Goal: Task Accomplishment & Management: Manage account settings

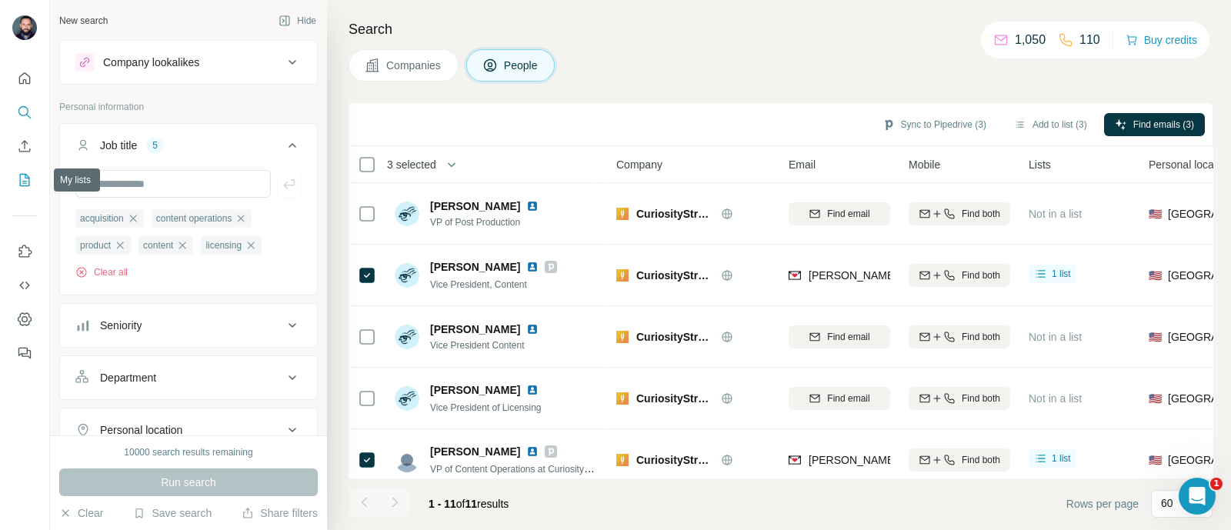
click at [23, 185] on icon "My lists" at bounding box center [24, 179] width 15 height 15
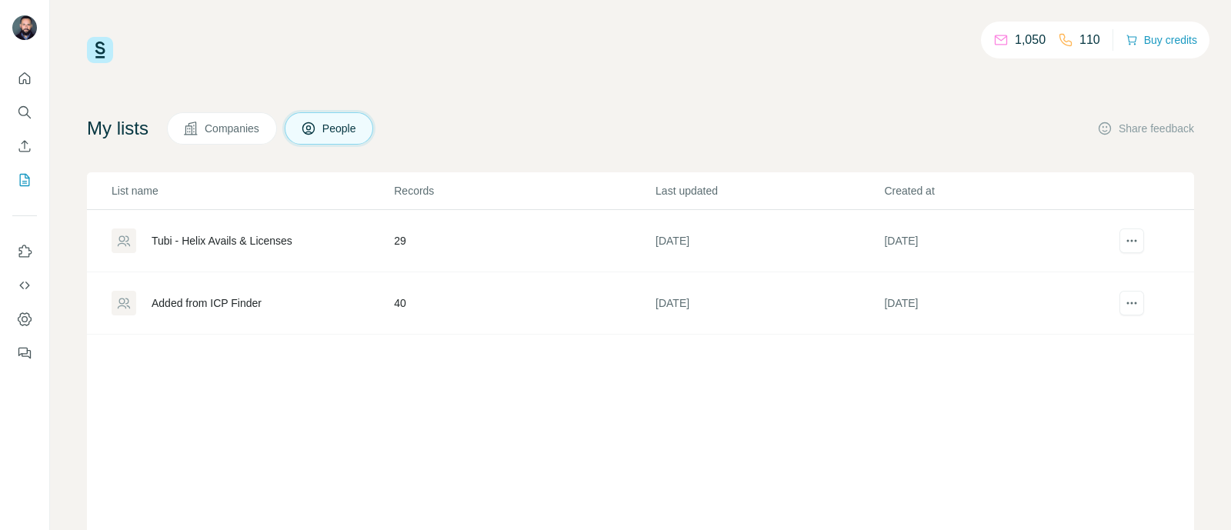
click at [250, 243] on div "Tubi - Helix Avails & Licenses" at bounding box center [222, 240] width 141 height 15
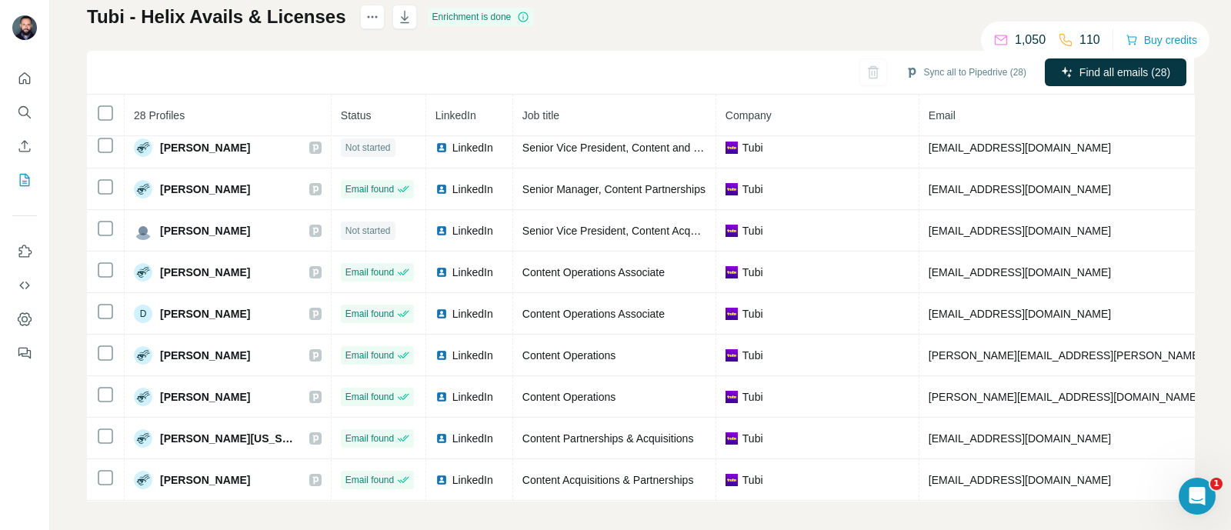
scroll to position [115, 0]
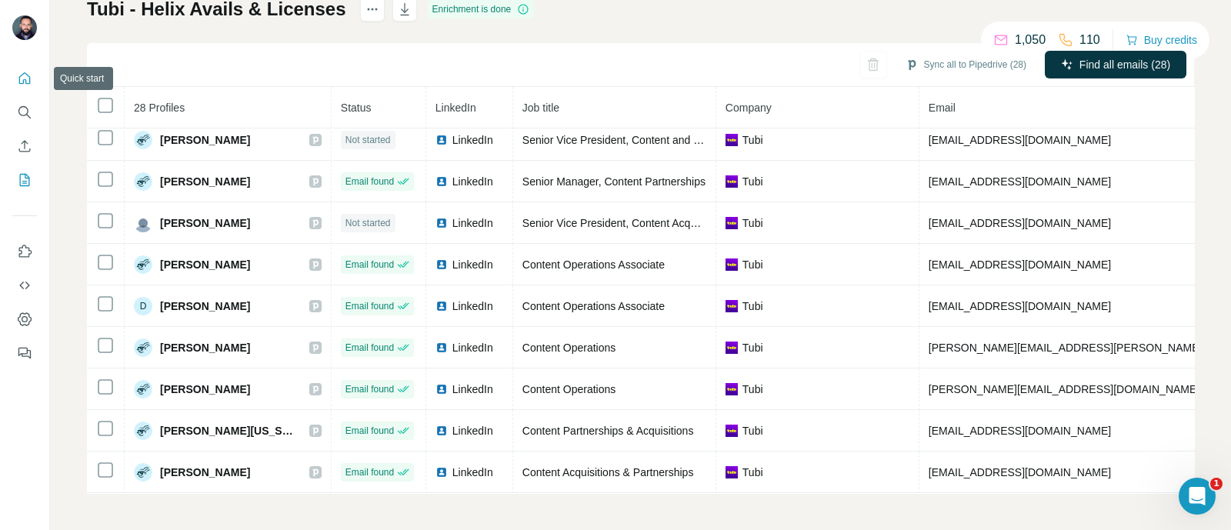
click at [17, 83] on icon "Quick start" at bounding box center [24, 78] width 15 height 15
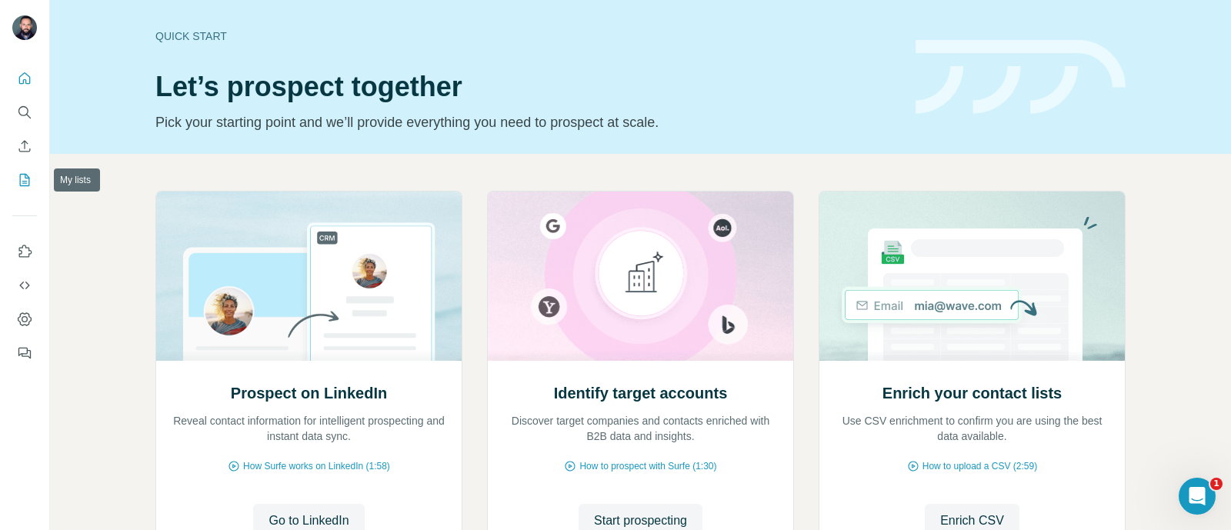
click at [23, 179] on icon "My lists" at bounding box center [24, 179] width 15 height 15
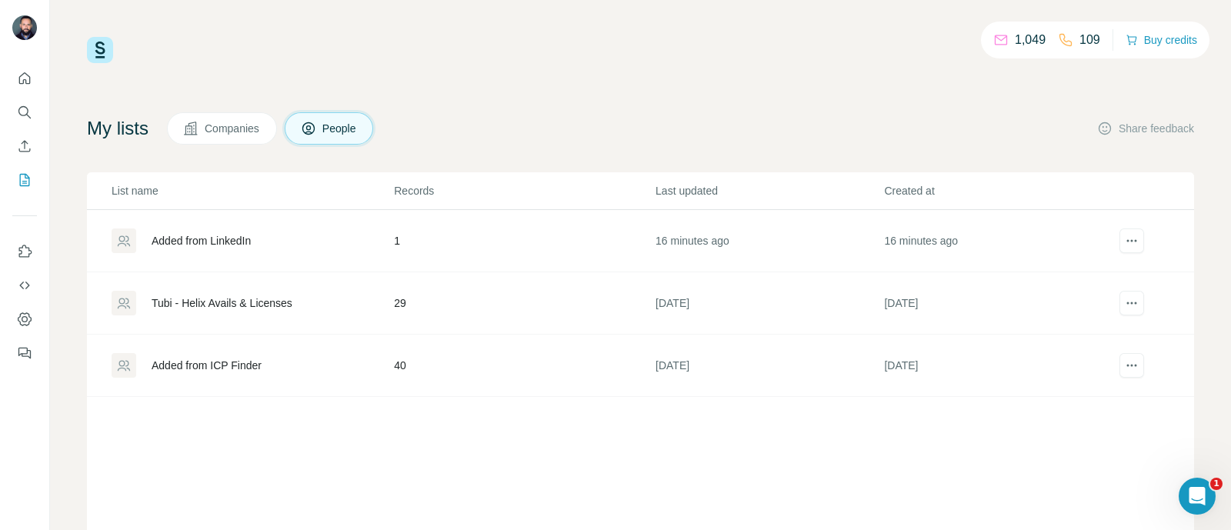
click at [223, 298] on div "Tubi - Helix Avails & Licenses" at bounding box center [222, 303] width 141 height 15
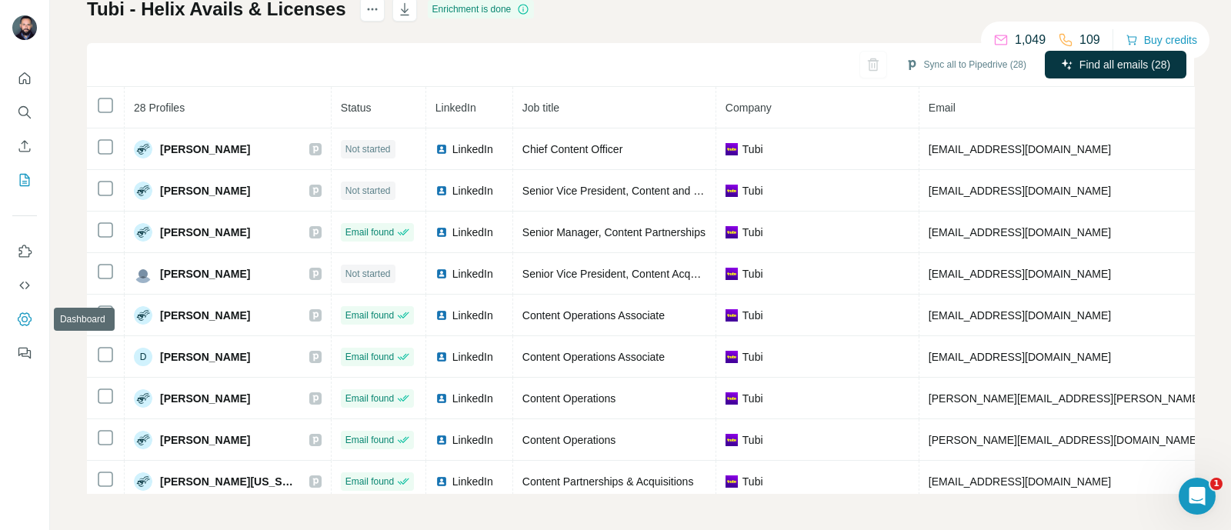
click at [25, 321] on icon "Dashboard" at bounding box center [24, 319] width 15 height 15
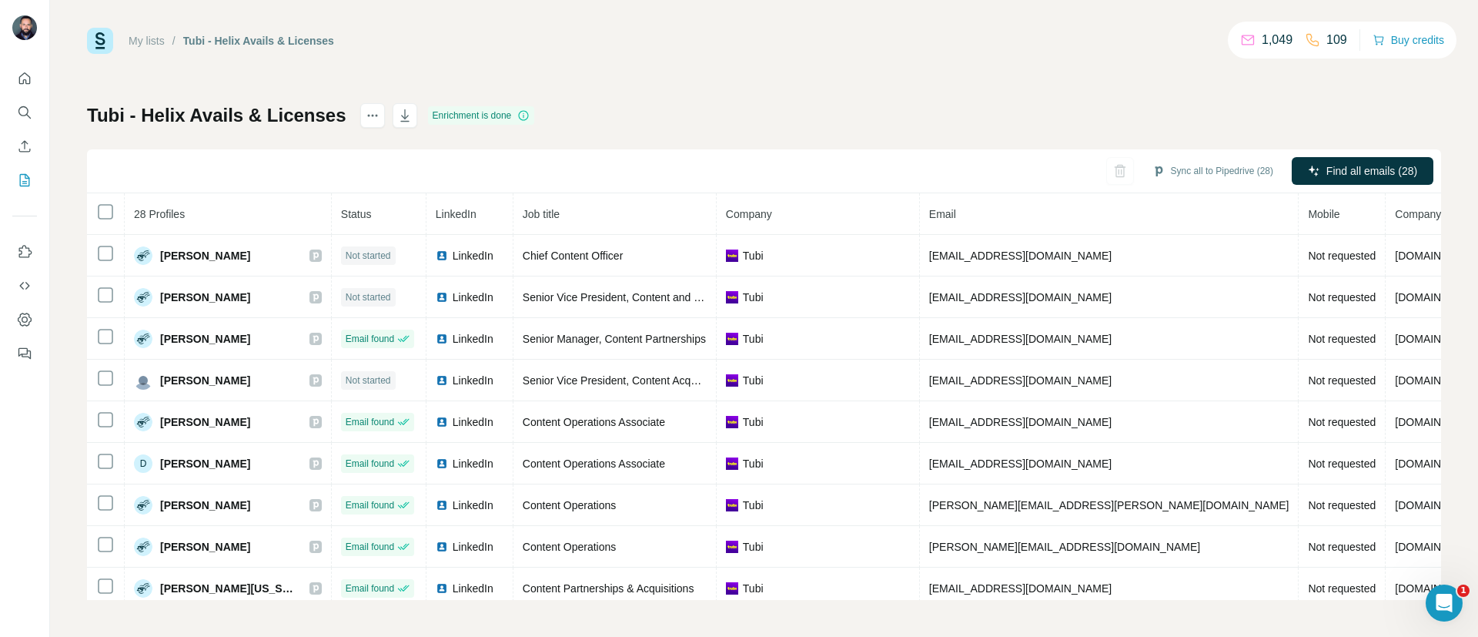
scroll to position [9, 0]
drag, startPoint x: 977, startPoint y: 2, endPoint x: 784, endPoint y: 85, distance: 210.3
click at [784, 85] on div "My lists / Tubi - Helix Avails & Licenses 1,049 109 Buy credits Tubi - Helix Av…" at bounding box center [764, 314] width 1354 height 572
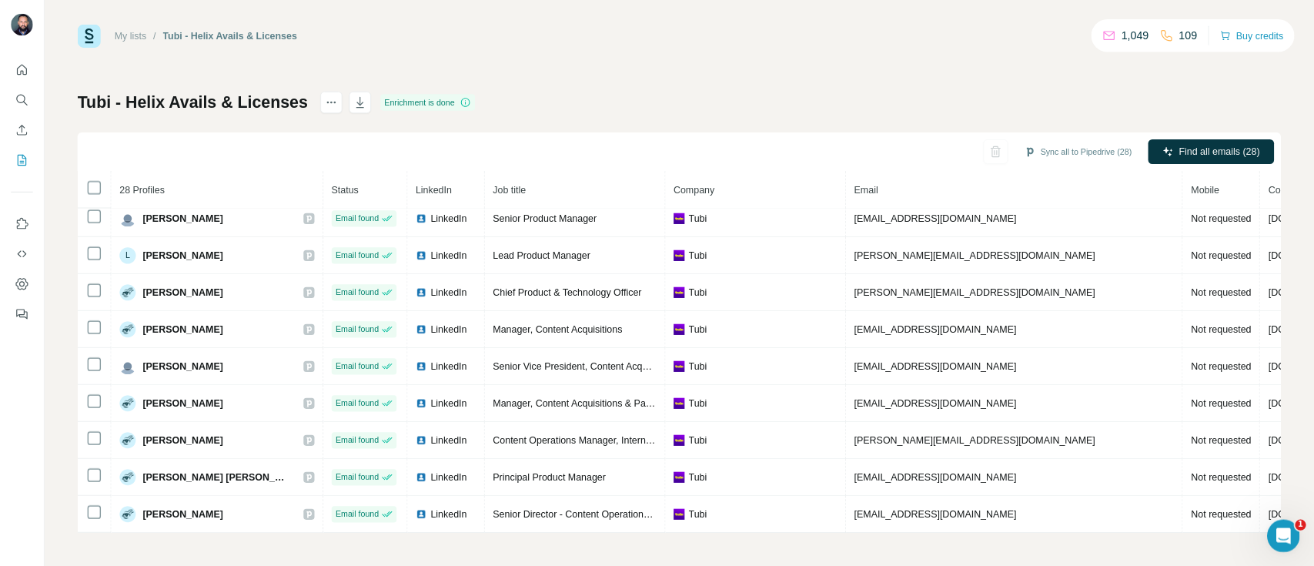
scroll to position [799, 0]
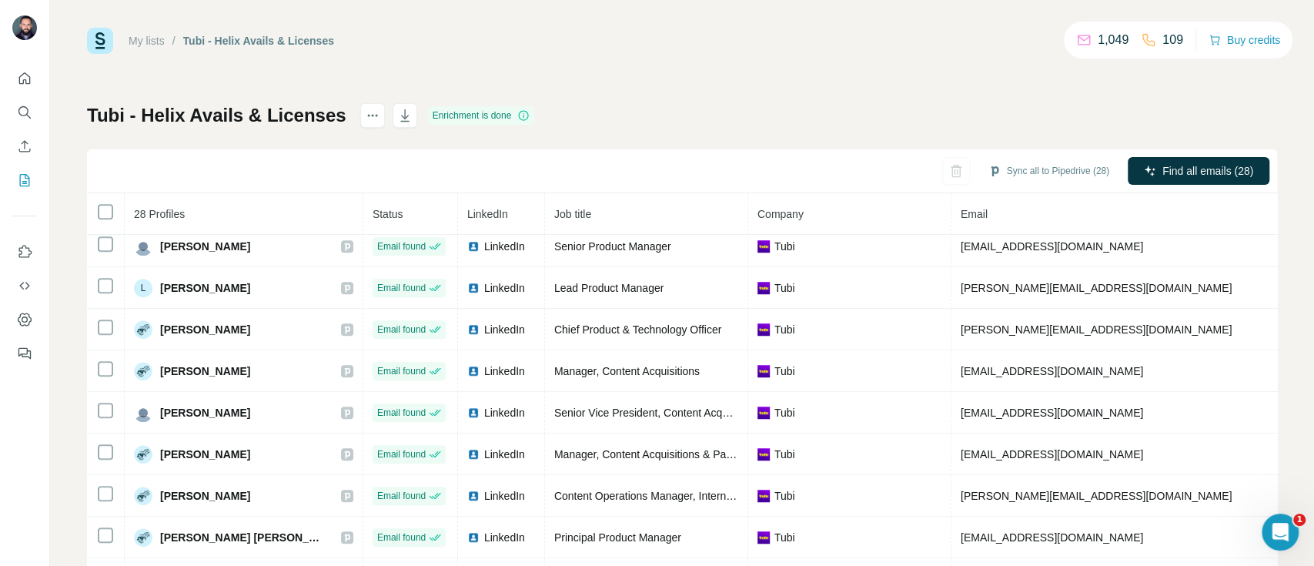
drag, startPoint x: 1409, startPoint y: 5, endPoint x: 824, endPoint y: 119, distance: 595.9
click at [824, 119] on div "Tubi - Helix Avails & Licenses Enrichment is done Sync all to Pipedrive (28) Fi…" at bounding box center [682, 351] width 1190 height 496
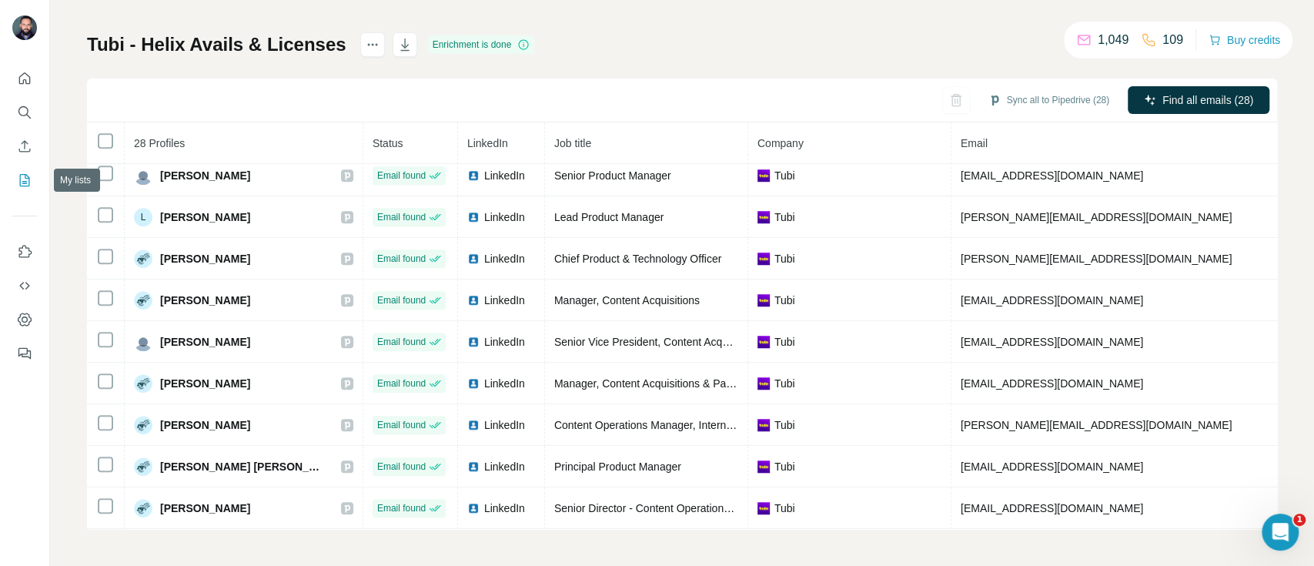
click at [20, 178] on icon "My lists" at bounding box center [25, 180] width 10 height 12
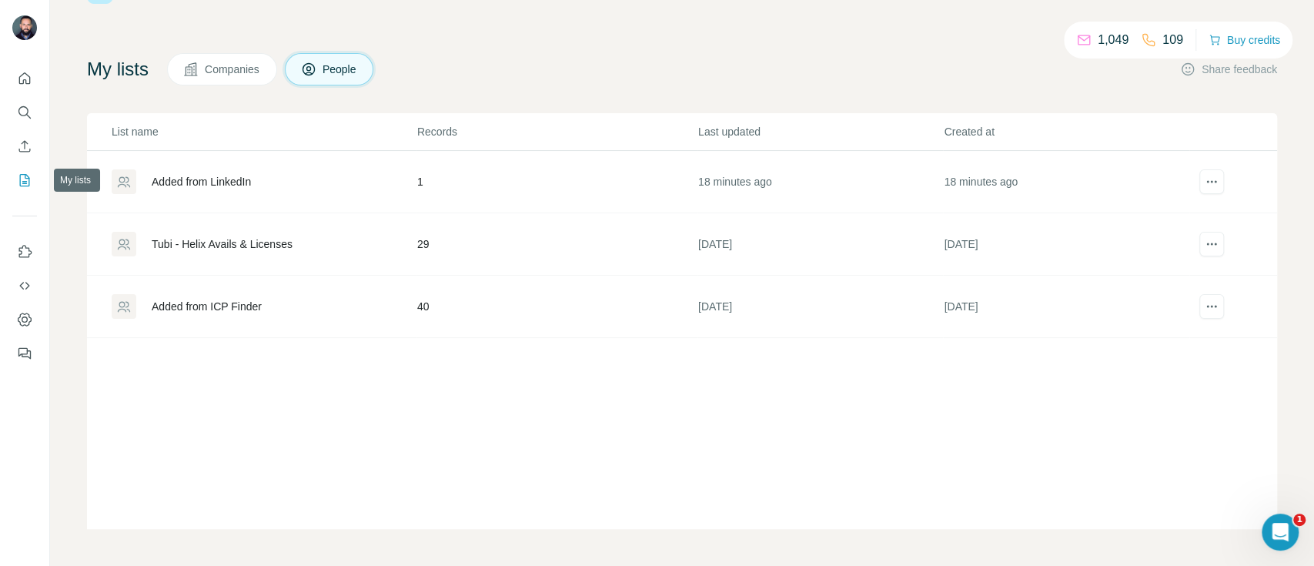
scroll to position [58, 0]
click at [246, 240] on div "Tubi - Helix Avails & Licenses" at bounding box center [222, 244] width 141 height 15
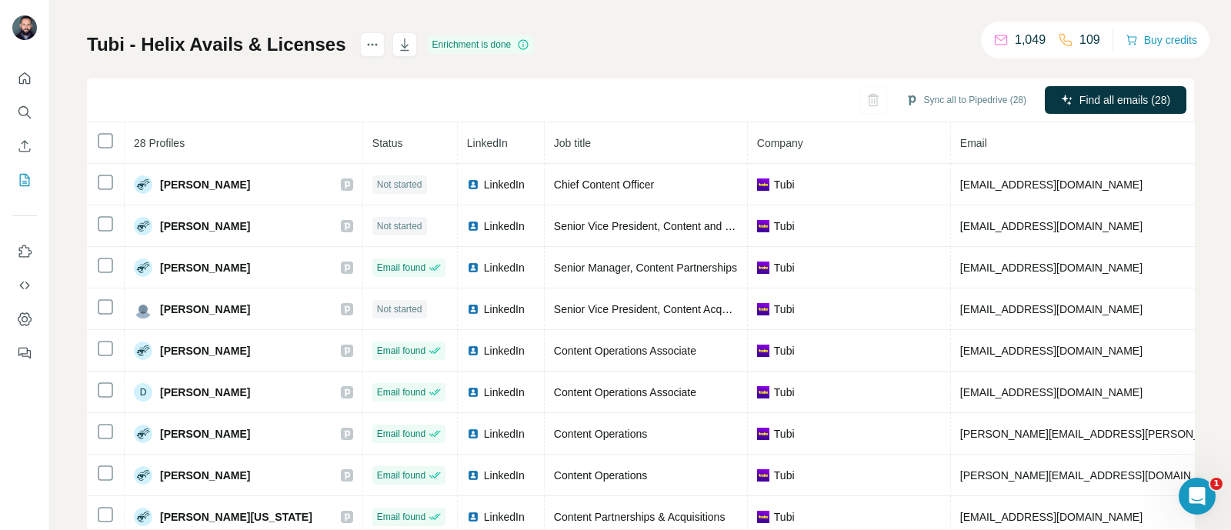
scroll to position [80, 0]
drag, startPoint x: 1038, startPoint y: 2, endPoint x: 740, endPoint y: 44, distance: 301.6
click at [740, 44] on div "Tubi - Helix Avails & Licenses Enrichment is done Sync all to Pipedrive (28) Fi…" at bounding box center [641, 280] width 1108 height 496
click at [20, 182] on icon "My lists" at bounding box center [25, 180] width 10 height 12
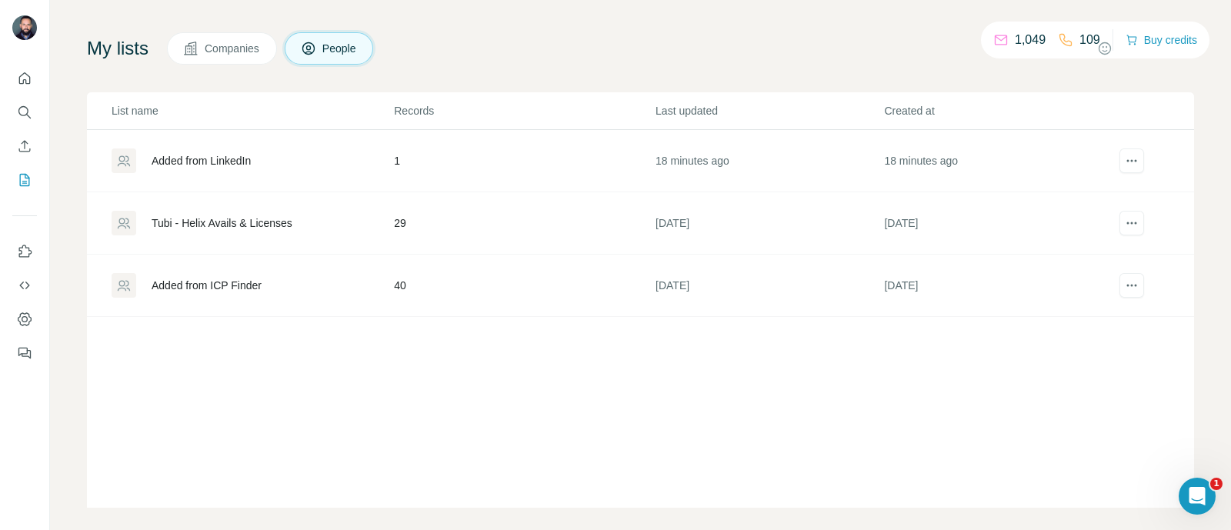
click at [246, 219] on div "Tubi - Helix Avails & Licenses" at bounding box center [222, 223] width 141 height 15
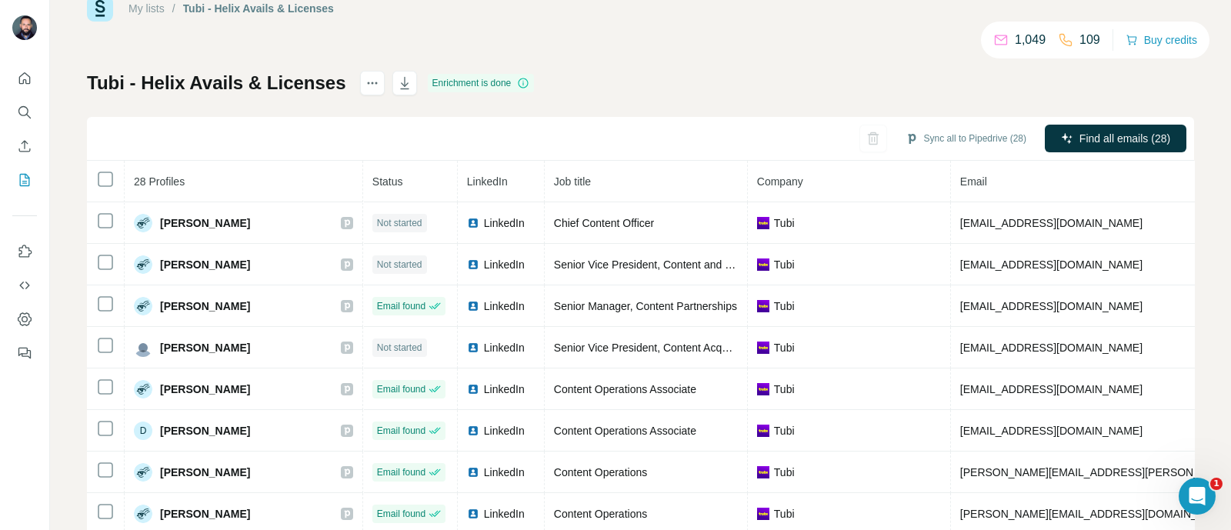
scroll to position [43, 0]
